Goal: Check status: Check status

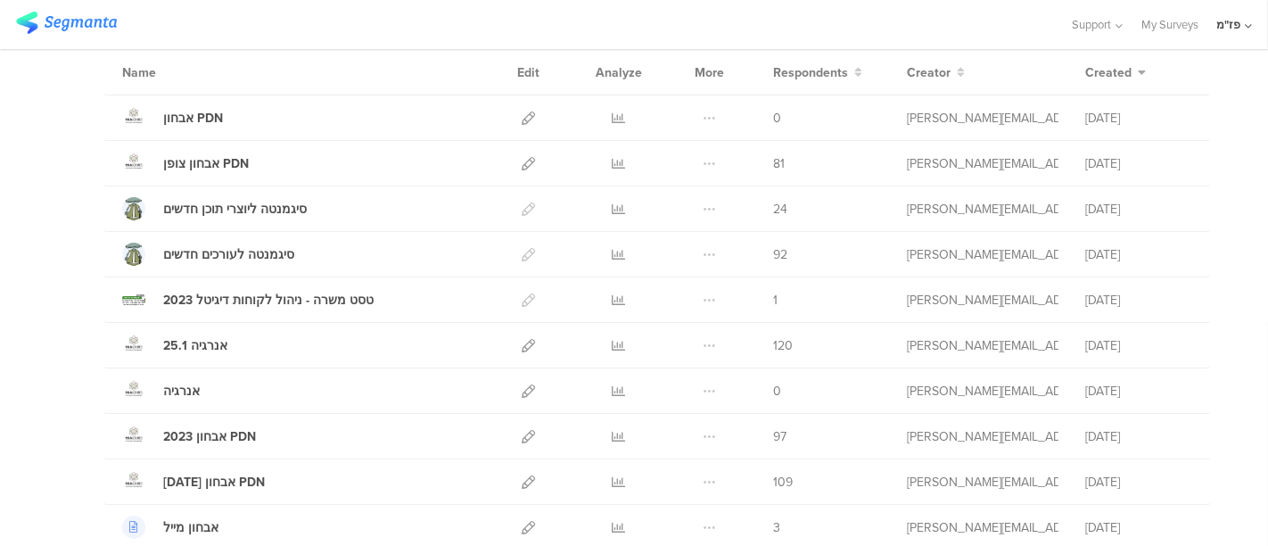
scroll to position [476, 0]
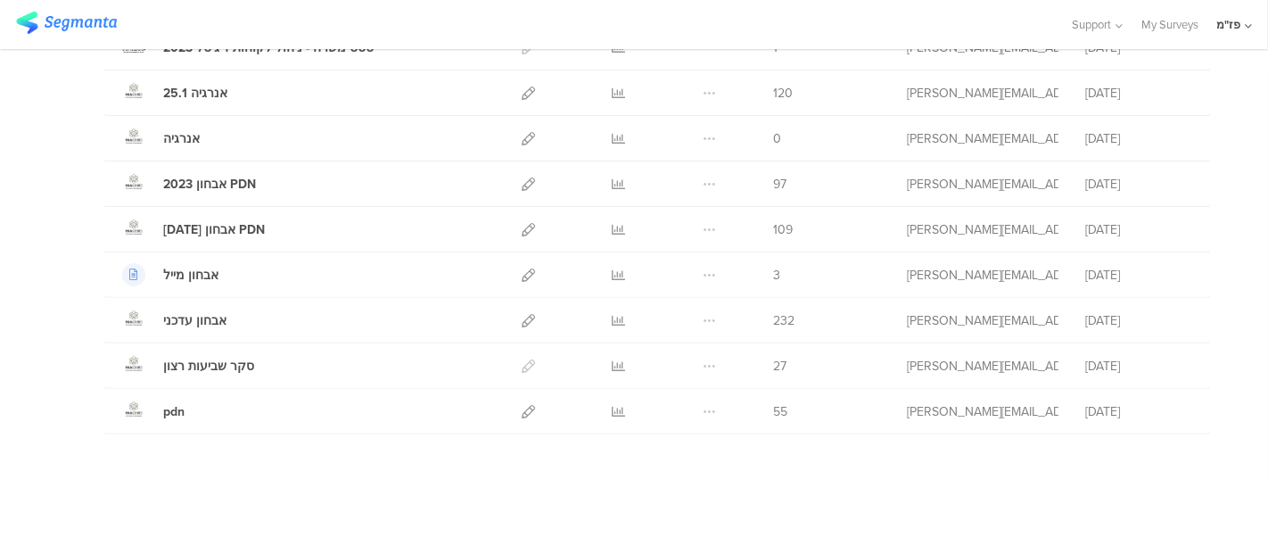
click at [613, 326] on link at bounding box center [619, 320] width 13 height 45
click at [205, 317] on div "אבחון עדכני" at bounding box center [194, 320] width 63 height 19
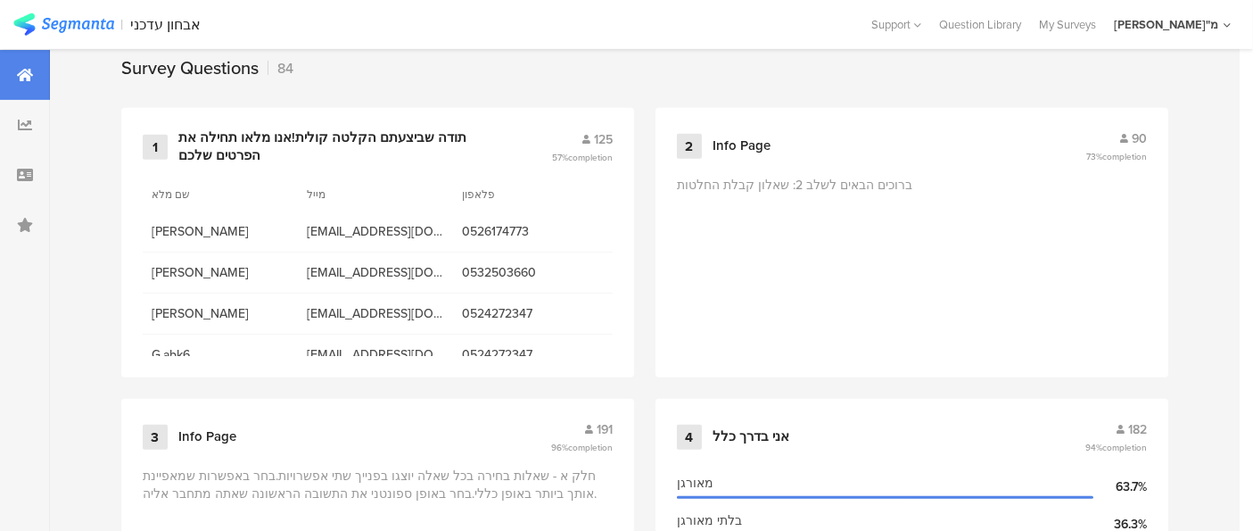
scroll to position [744, 0]
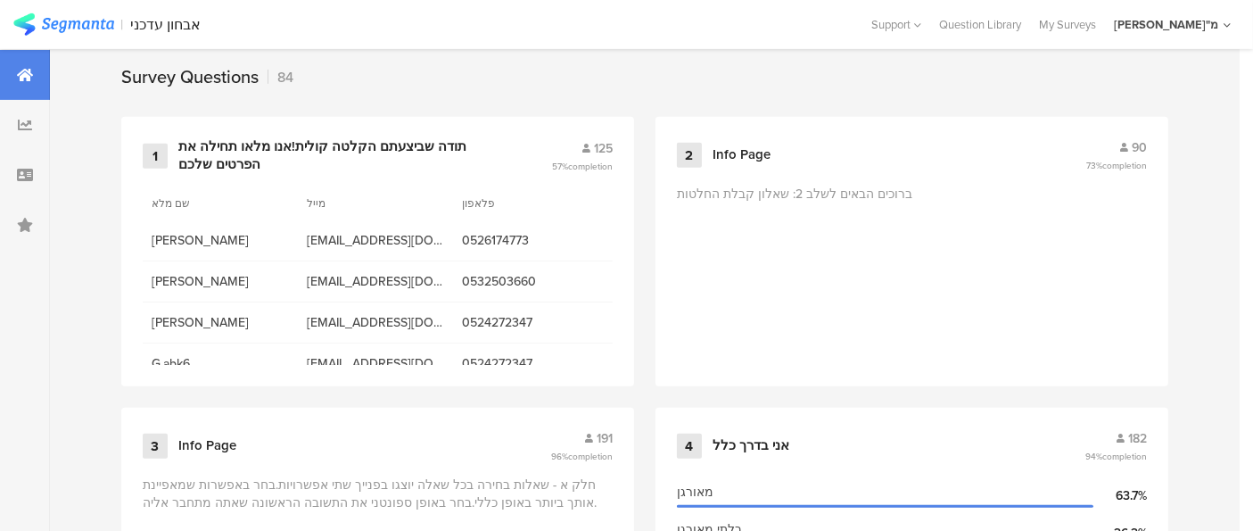
click at [613, 161] on span "completion" at bounding box center [590, 166] width 45 height 13
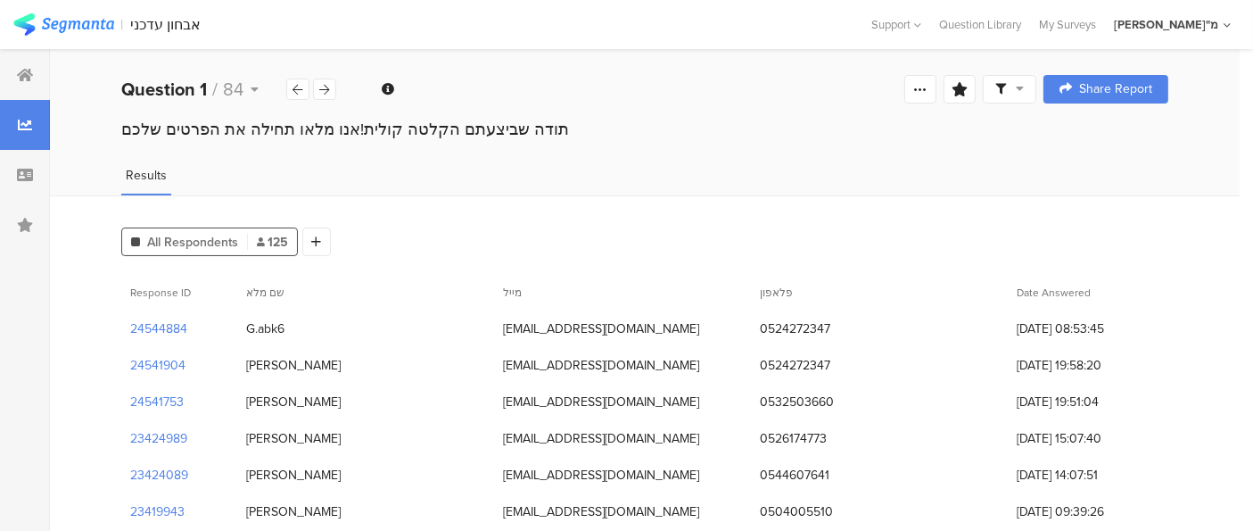
click at [533, 188] on div "Results" at bounding box center [645, 180] width 1190 height 29
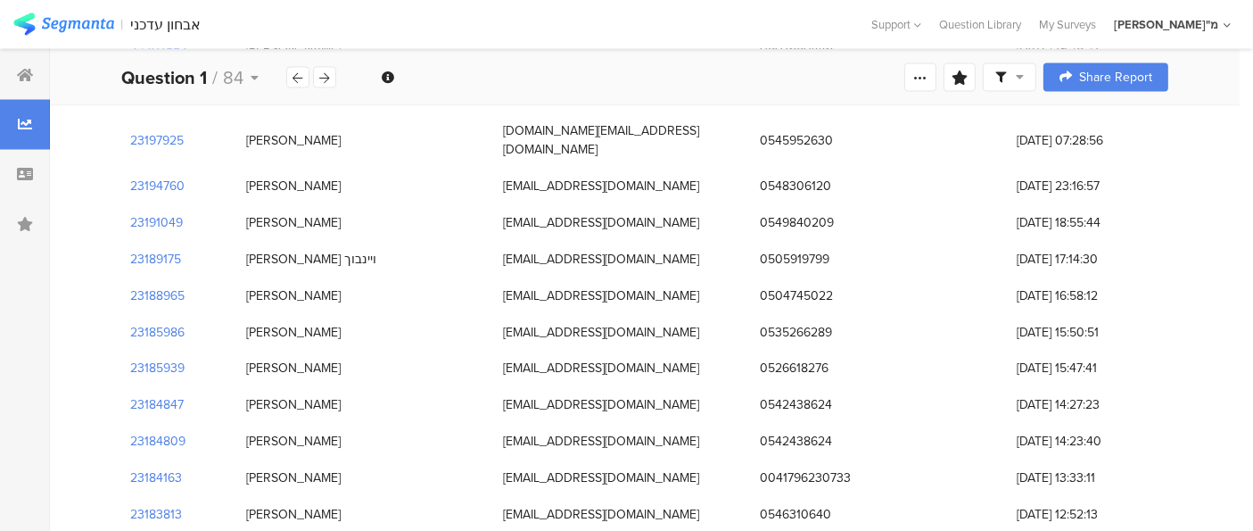
scroll to position [3341, 0]
